Goal: Navigation & Orientation: Find specific page/section

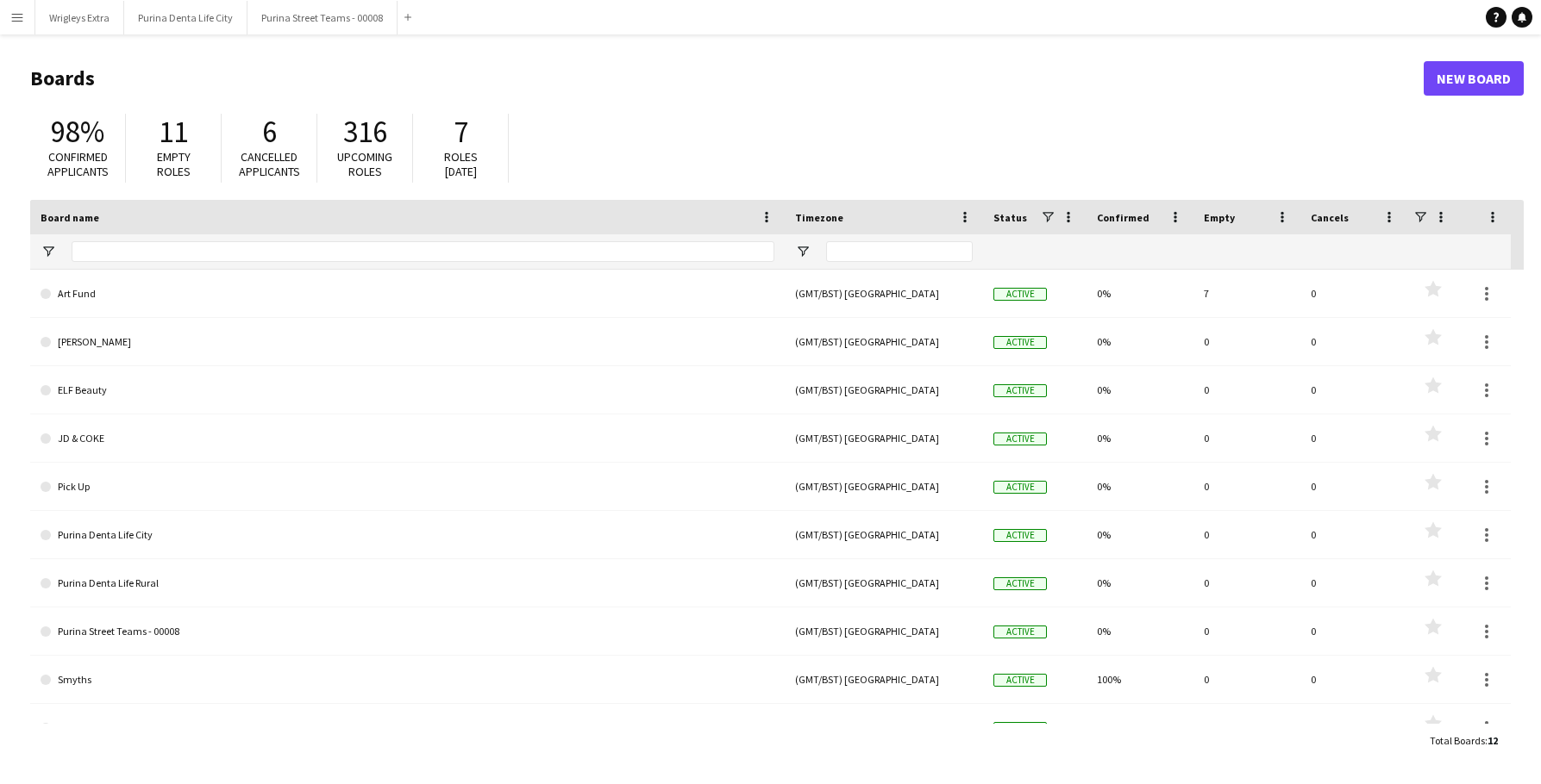
click at [16, 28] on button "Menu" at bounding box center [17, 17] width 34 height 34
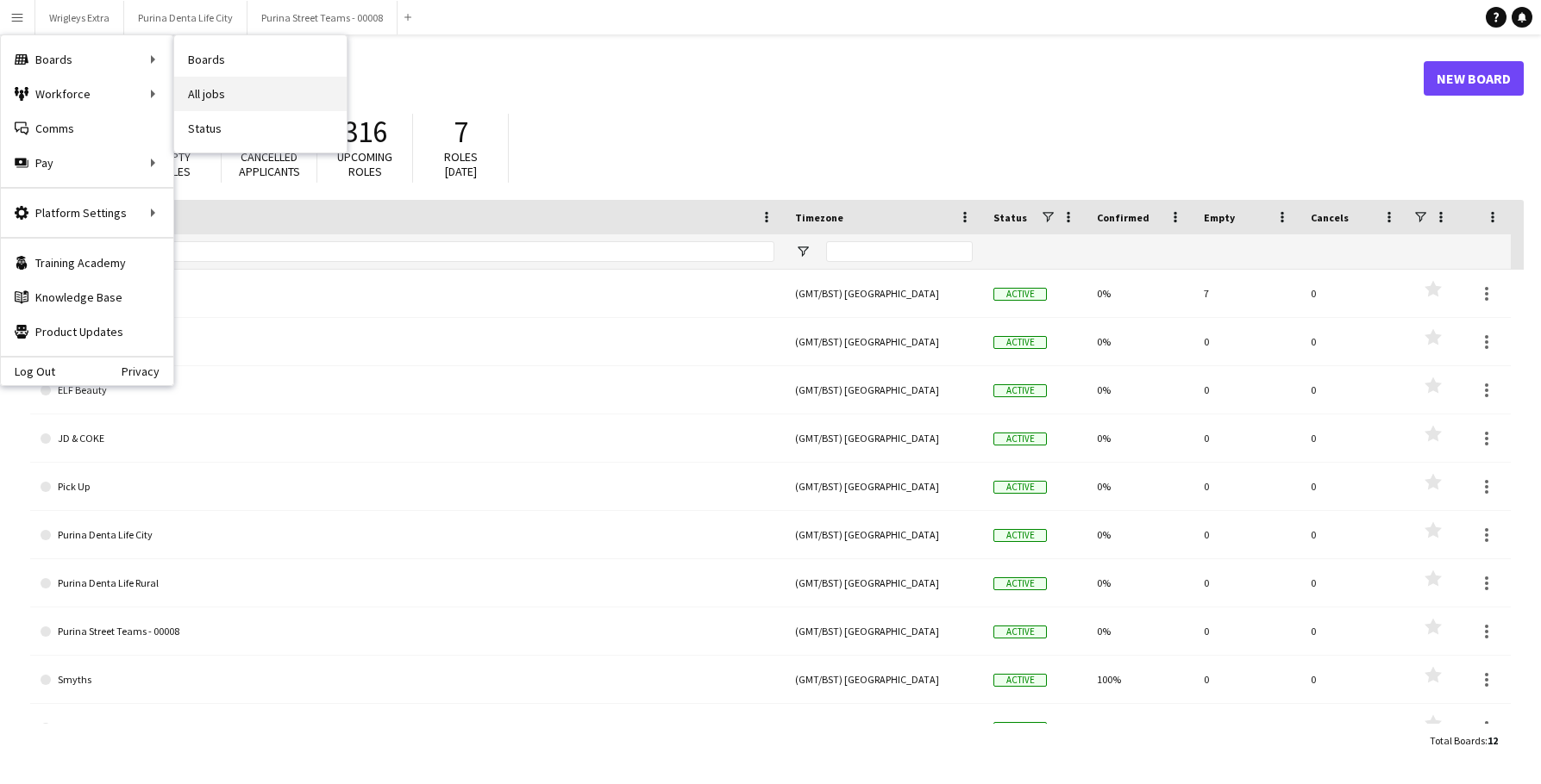
click at [224, 91] on link "All jobs" at bounding box center [260, 94] width 172 height 34
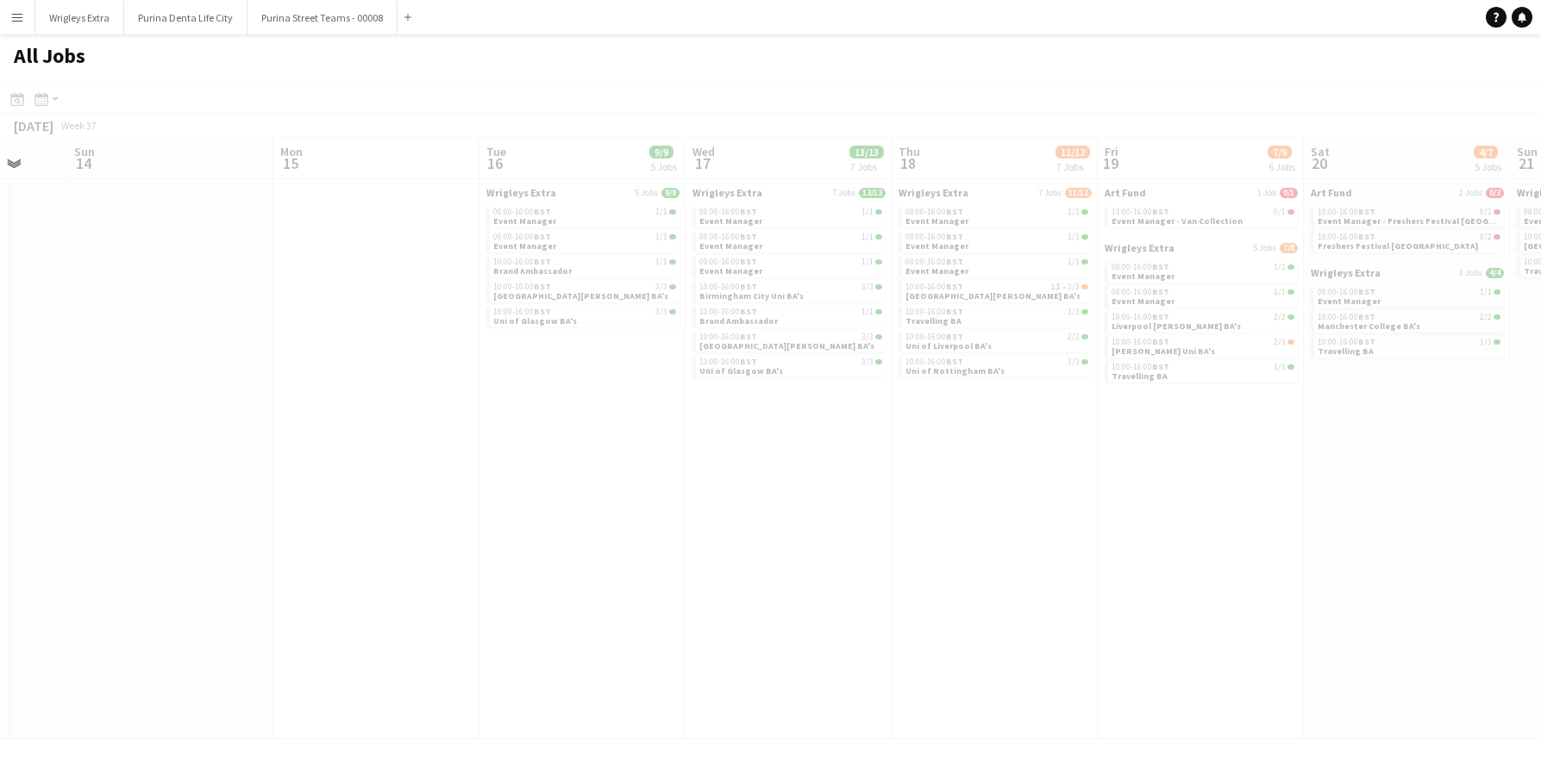
scroll to position [0, 604]
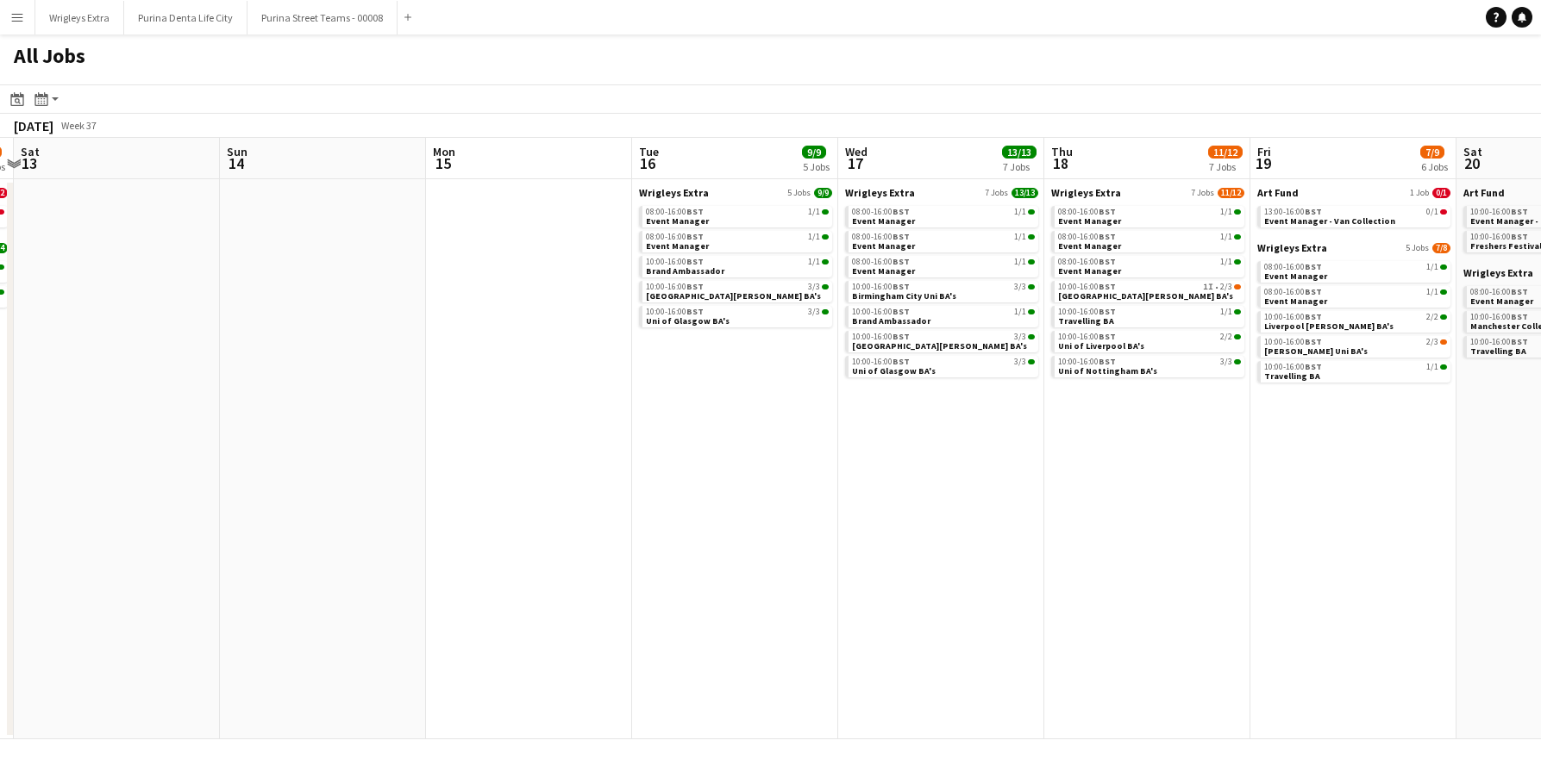
click at [17, 18] on app-icon "Menu" at bounding box center [17, 17] width 13 height 13
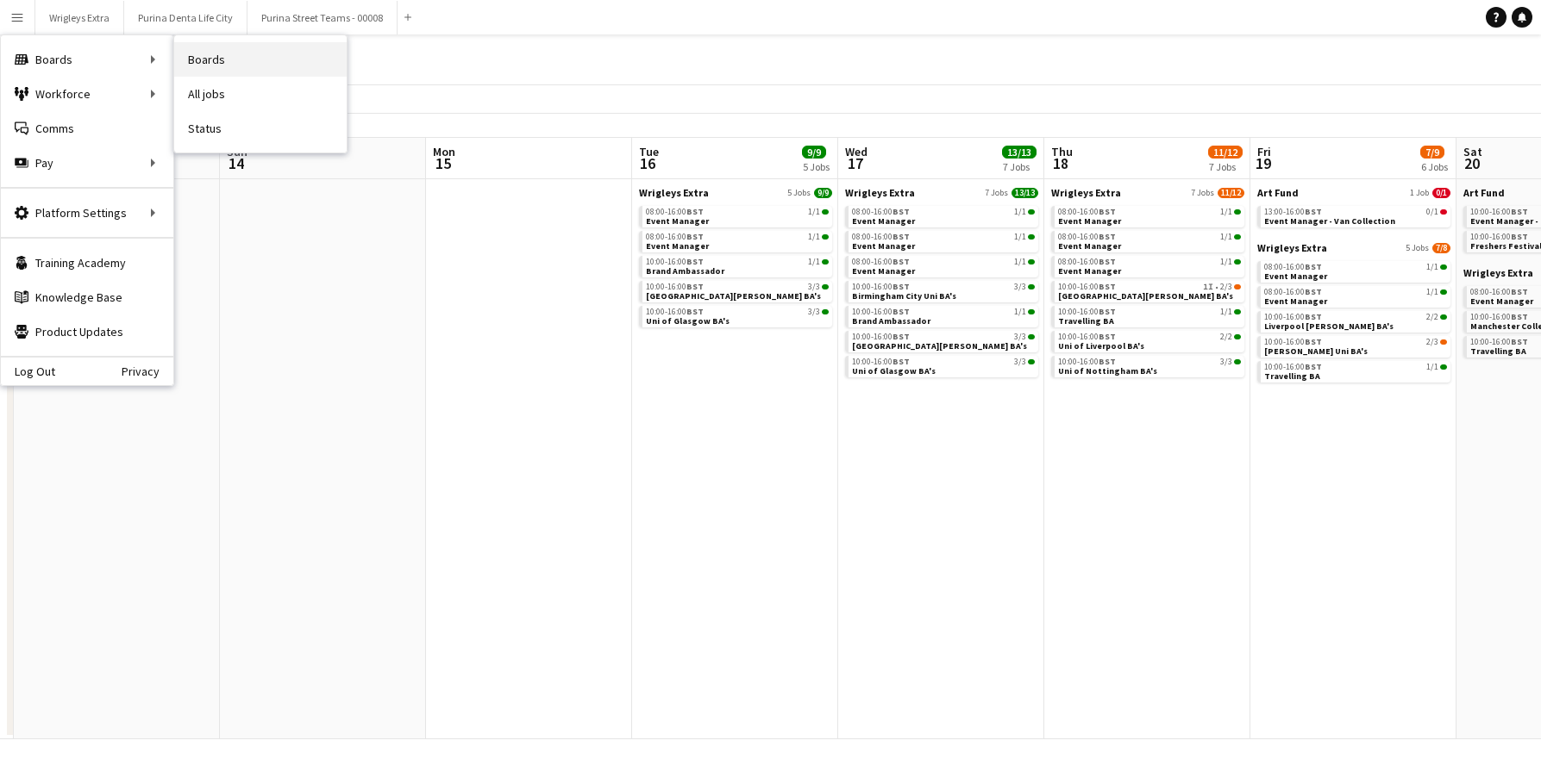
click at [204, 50] on link "Boards" at bounding box center [260, 59] width 172 height 34
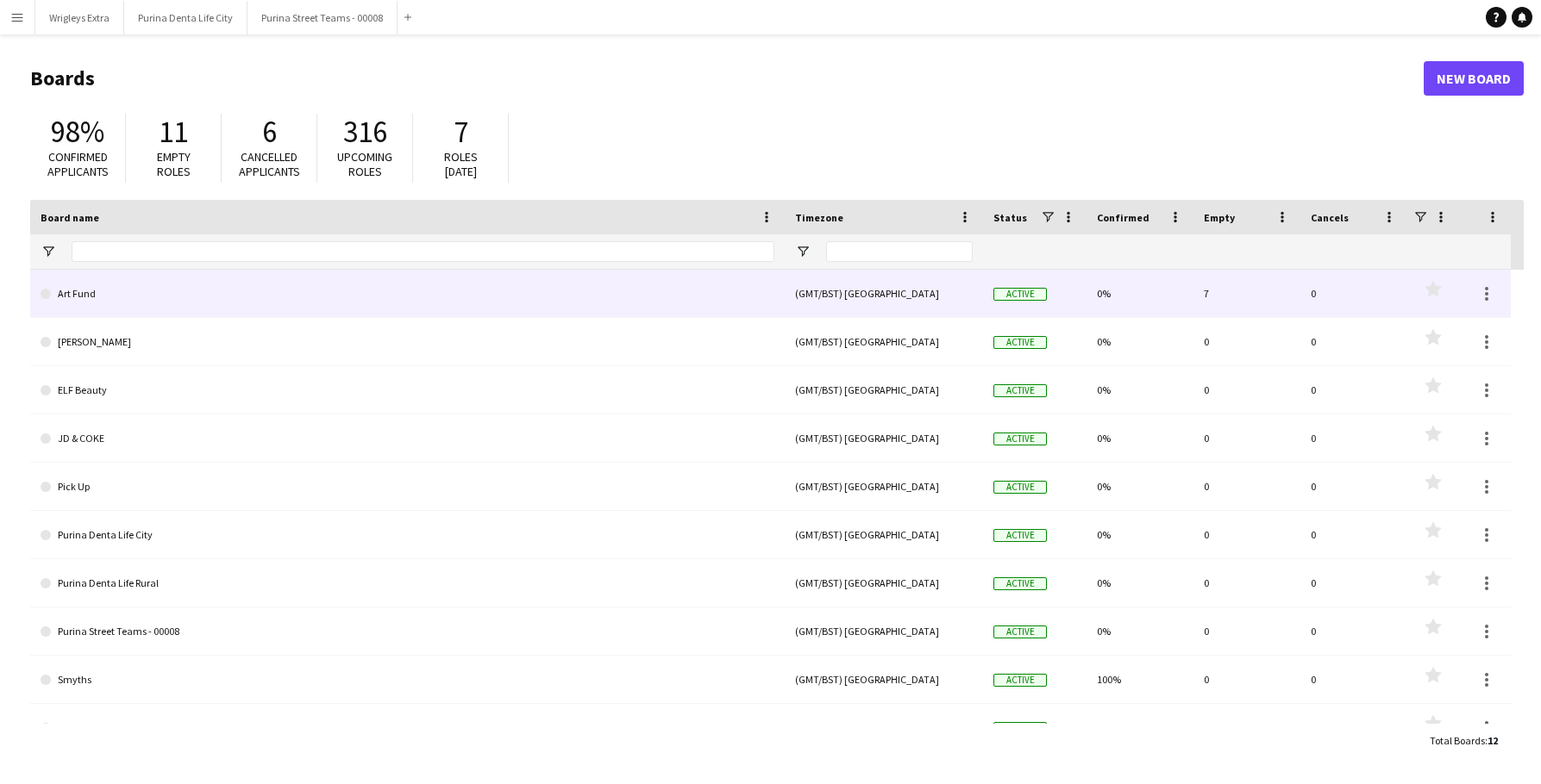
click at [379, 306] on link "Art Fund" at bounding box center [407, 294] width 734 height 49
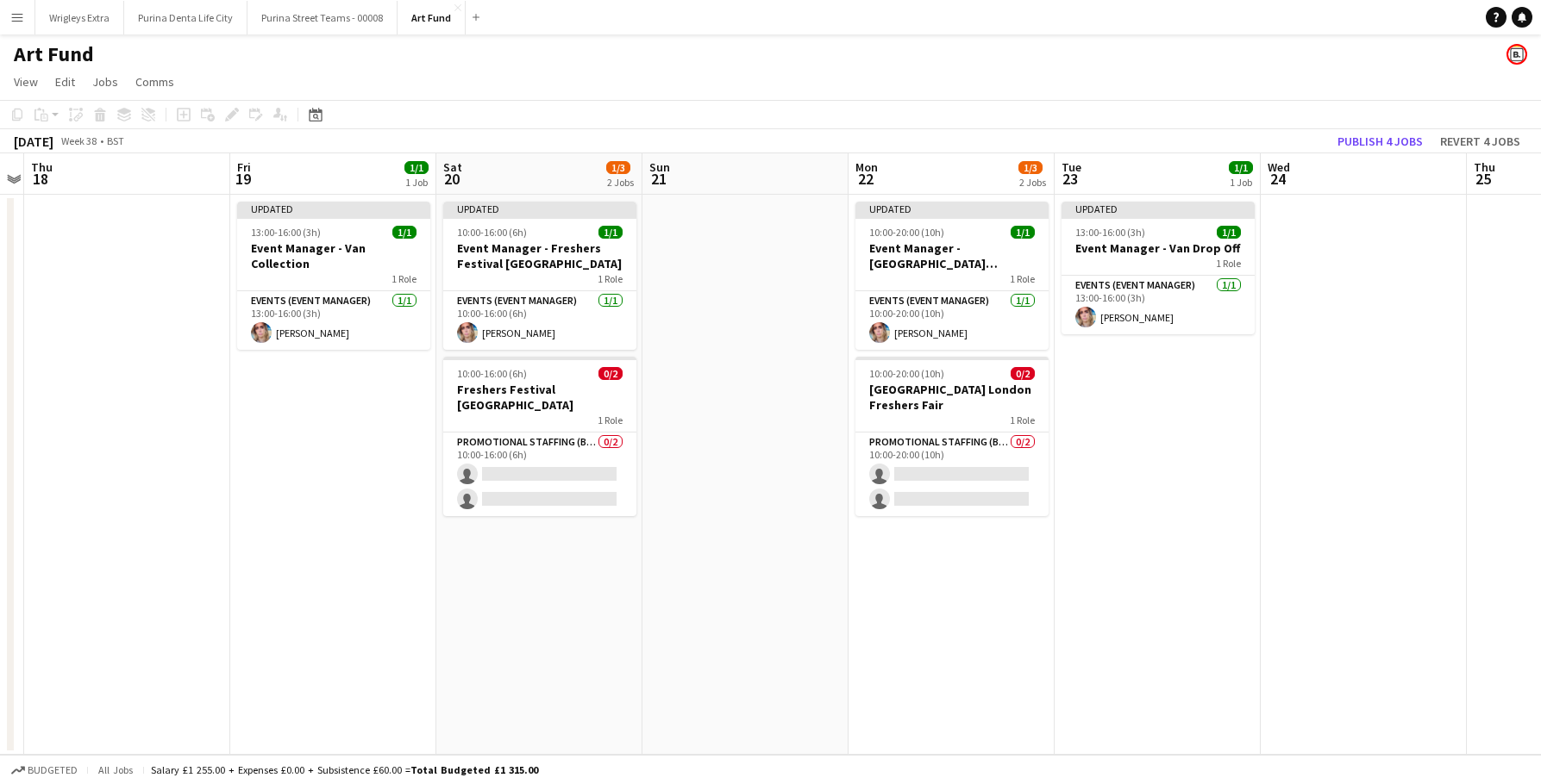
scroll to position [0, 375]
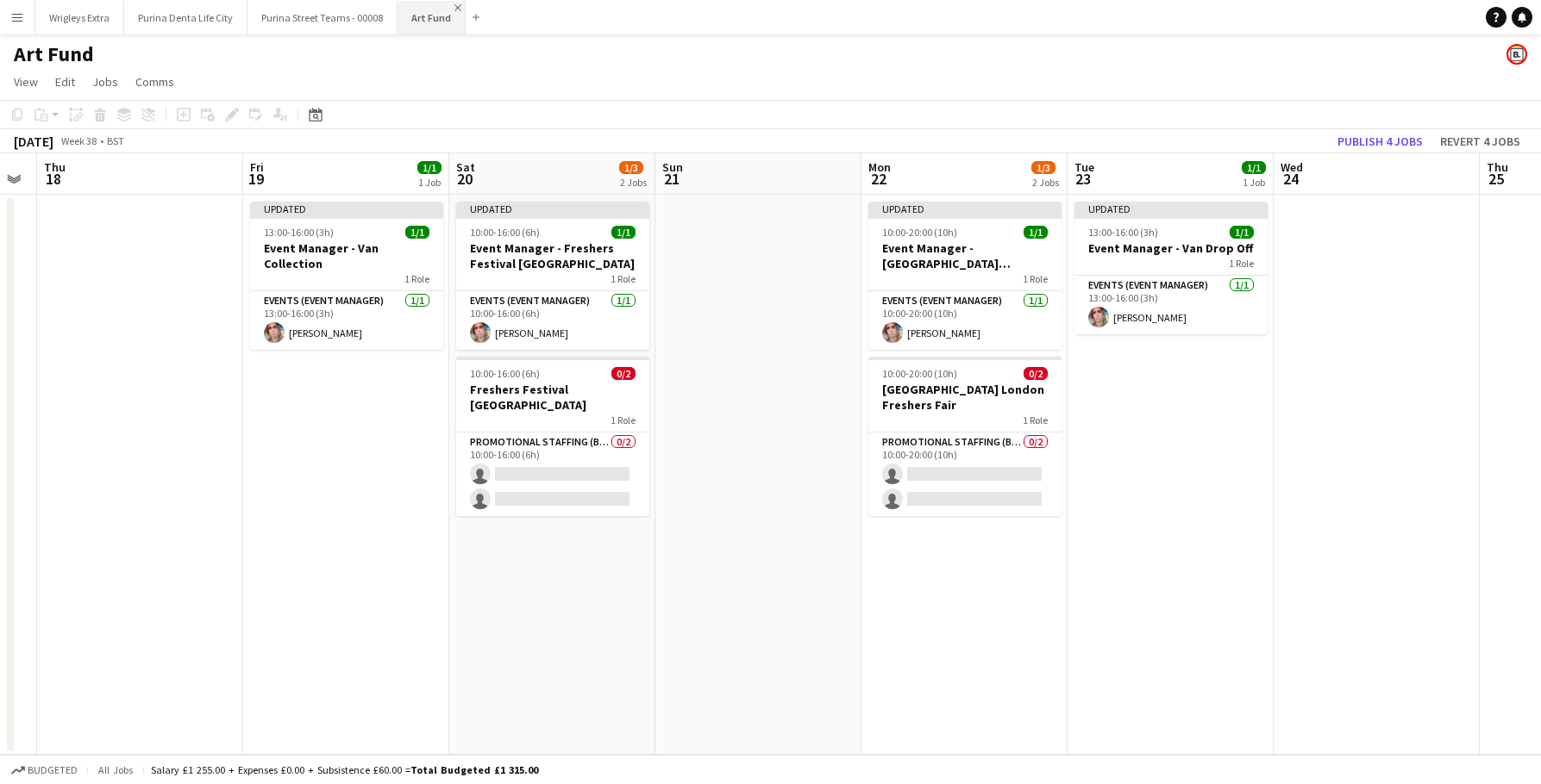
click at [454, 10] on app-icon "Close" at bounding box center [457, 8] width 7 height 7
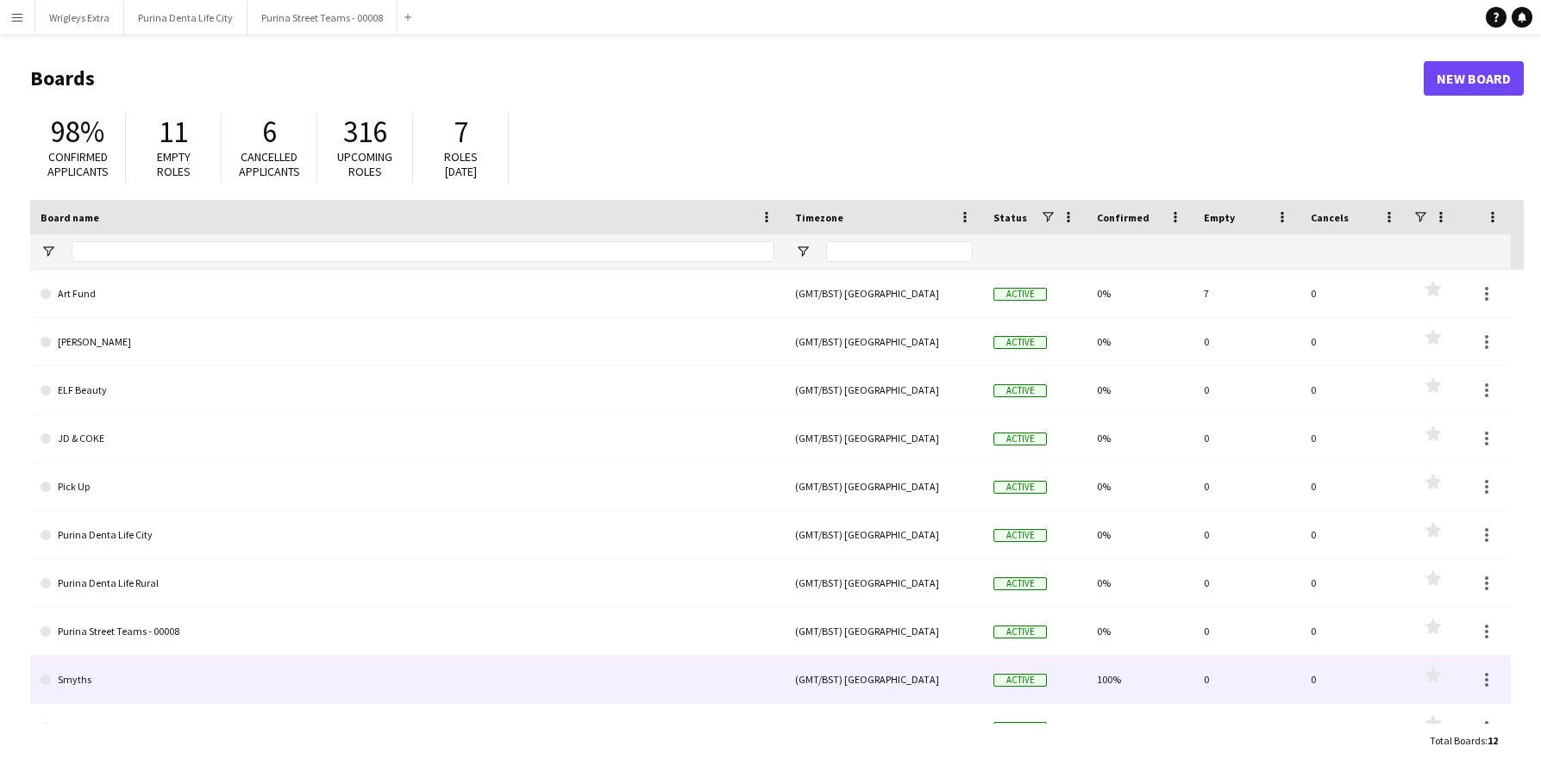
click at [118, 691] on link "Smyths" at bounding box center [407, 679] width 734 height 49
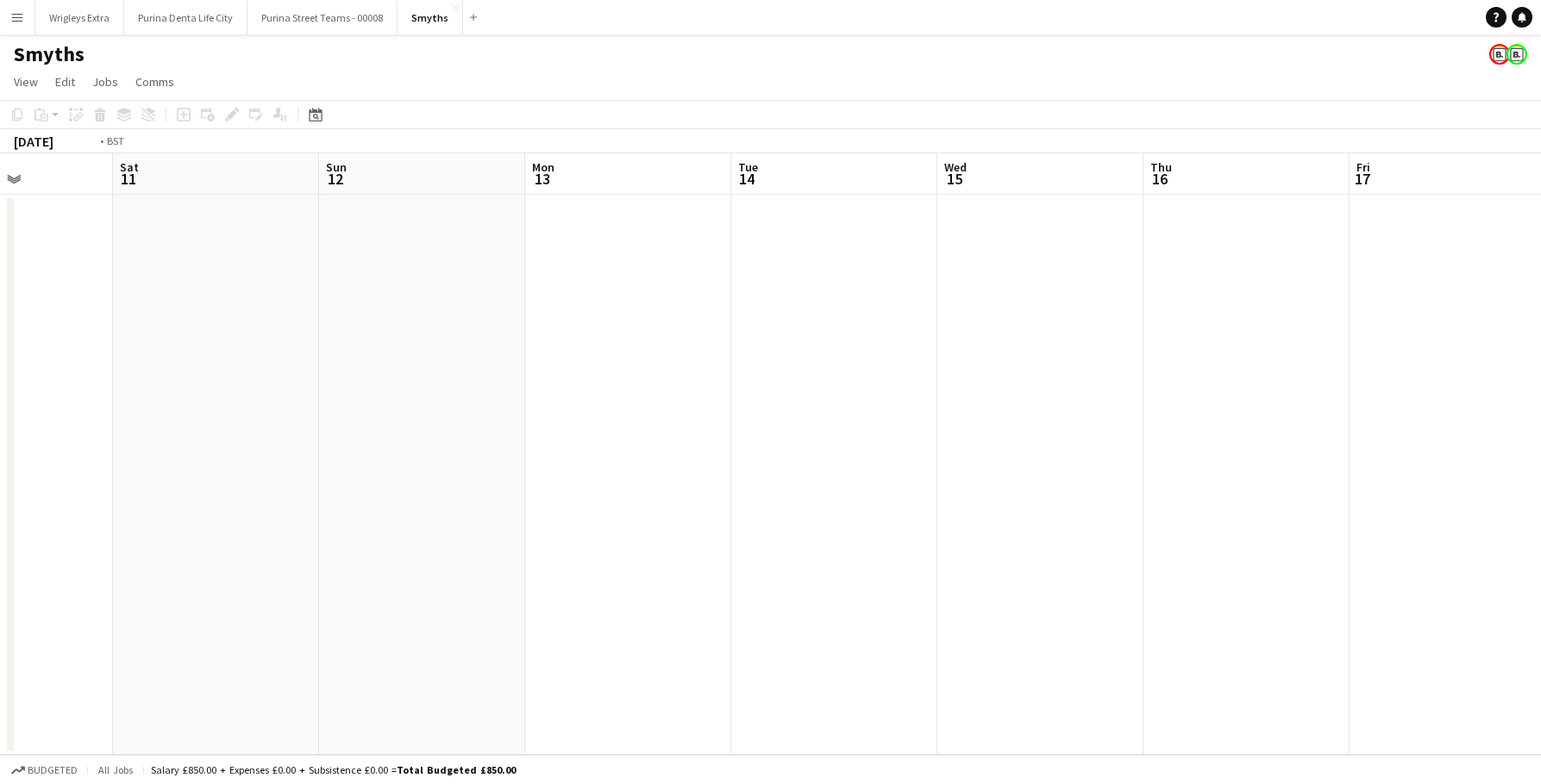
scroll to position [0, 739]
click at [452, 7] on app-icon "Close" at bounding box center [455, 8] width 7 height 7
